Goal: Transaction & Acquisition: Purchase product/service

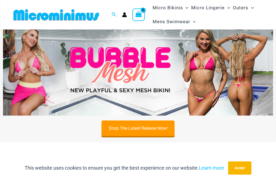
scroll to position [27, 0]
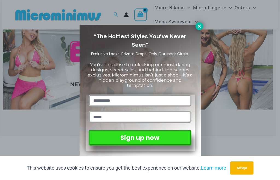
click at [199, 25] on icon at bounding box center [199, 26] width 5 height 5
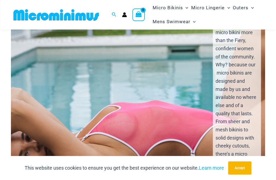
scroll to position [876, 0]
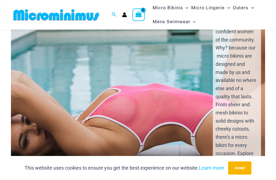
click at [136, 72] on div "Nobody loves the Microminimus micro bikini more than the Fiery, confident women…" at bounding box center [138, 110] width 264 height 244
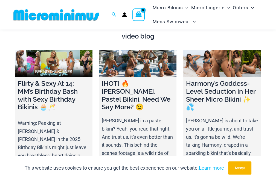
scroll to position [1588, 0]
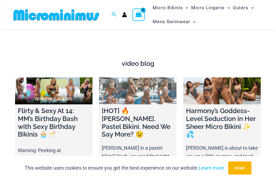
click at [137, 77] on link at bounding box center [137, 90] width 77 height 27
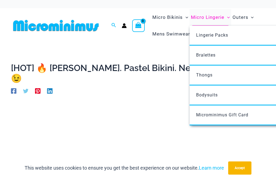
click at [206, 19] on span "Micro Lingerie" at bounding box center [207, 17] width 33 height 14
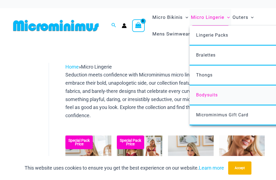
click at [204, 94] on span "Bodysuits" at bounding box center [207, 95] width 22 height 5
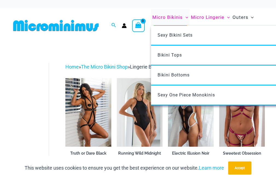
click at [169, 18] on span "Micro Bikinis" at bounding box center [167, 17] width 30 height 14
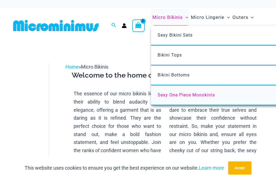
click at [183, 95] on span "Sexy One Piece Monokinis" at bounding box center [186, 95] width 57 height 5
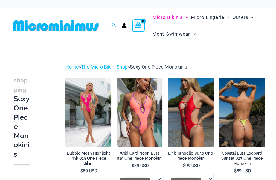
click at [241, 107] on img at bounding box center [242, 112] width 46 height 69
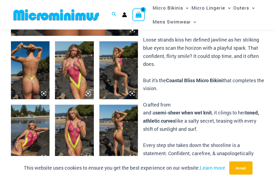
scroll to position [214, 0]
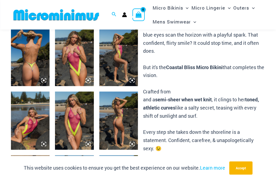
click at [38, 59] on img at bounding box center [30, 57] width 39 height 58
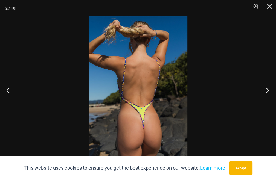
click at [266, 90] on button "Next" at bounding box center [266, 90] width 21 height 27
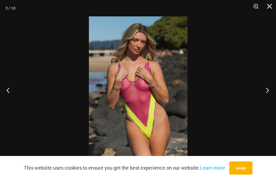
click at [266, 90] on button "Next" at bounding box center [266, 90] width 21 height 27
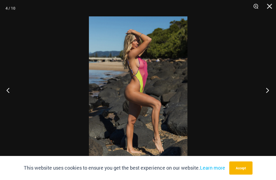
click at [267, 90] on button "Next" at bounding box center [266, 90] width 21 height 27
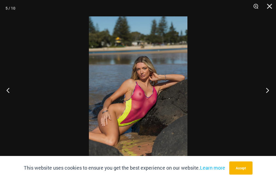
click at [267, 90] on button "Next" at bounding box center [266, 90] width 21 height 27
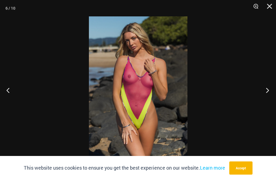
click at [267, 90] on button "Next" at bounding box center [266, 90] width 21 height 27
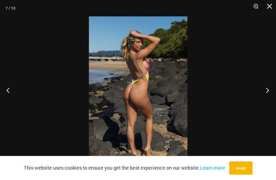
click at [267, 90] on button "Next" at bounding box center [266, 90] width 21 height 27
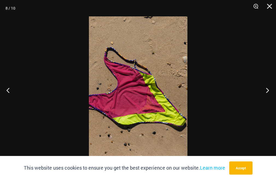
click at [267, 90] on button "Next" at bounding box center [266, 90] width 21 height 27
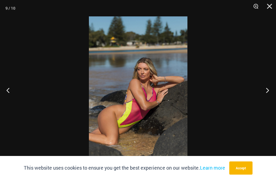
click at [267, 90] on button "Next" at bounding box center [266, 90] width 21 height 27
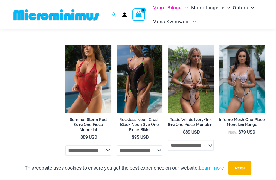
scroll to position [160, 0]
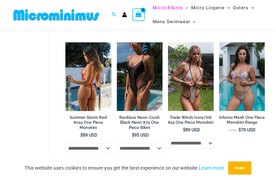
click at [87, 57] on img at bounding box center [88, 76] width 46 height 69
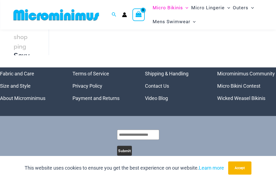
scroll to position [1063, 0]
